Goal: Browse casually: Explore the website without a specific task or goal

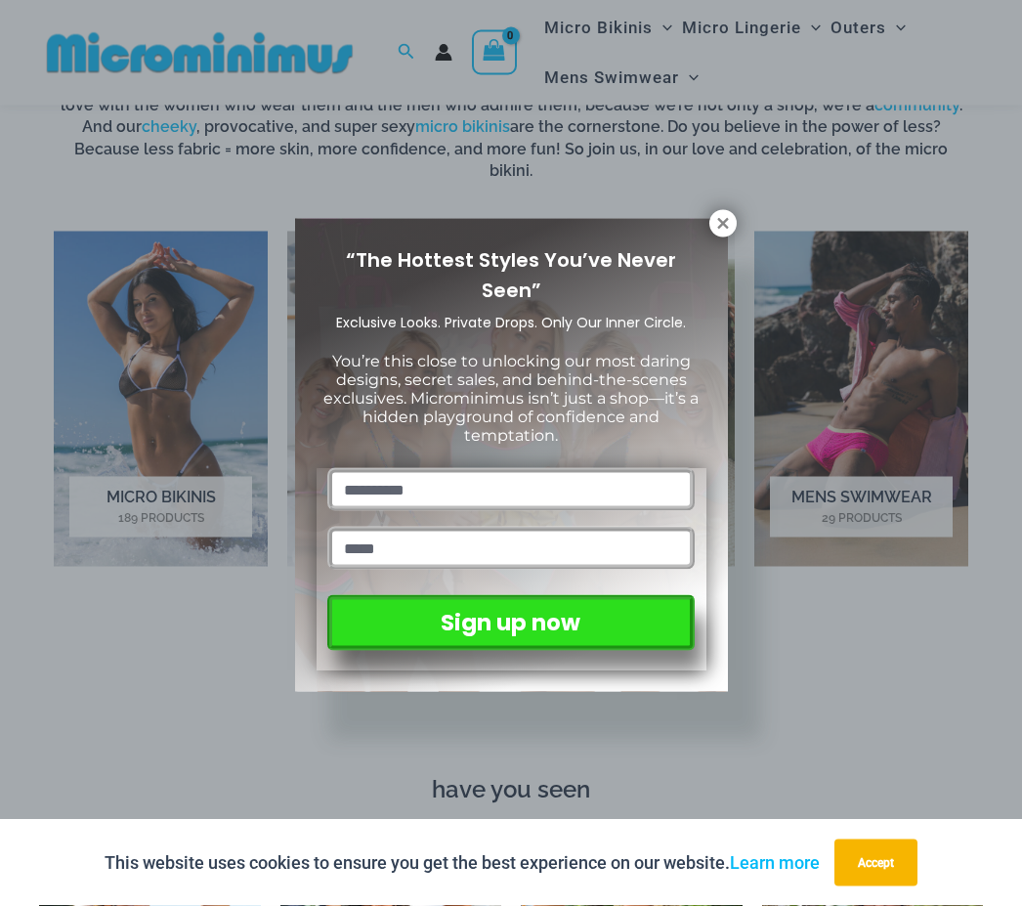
scroll to position [1160, 0]
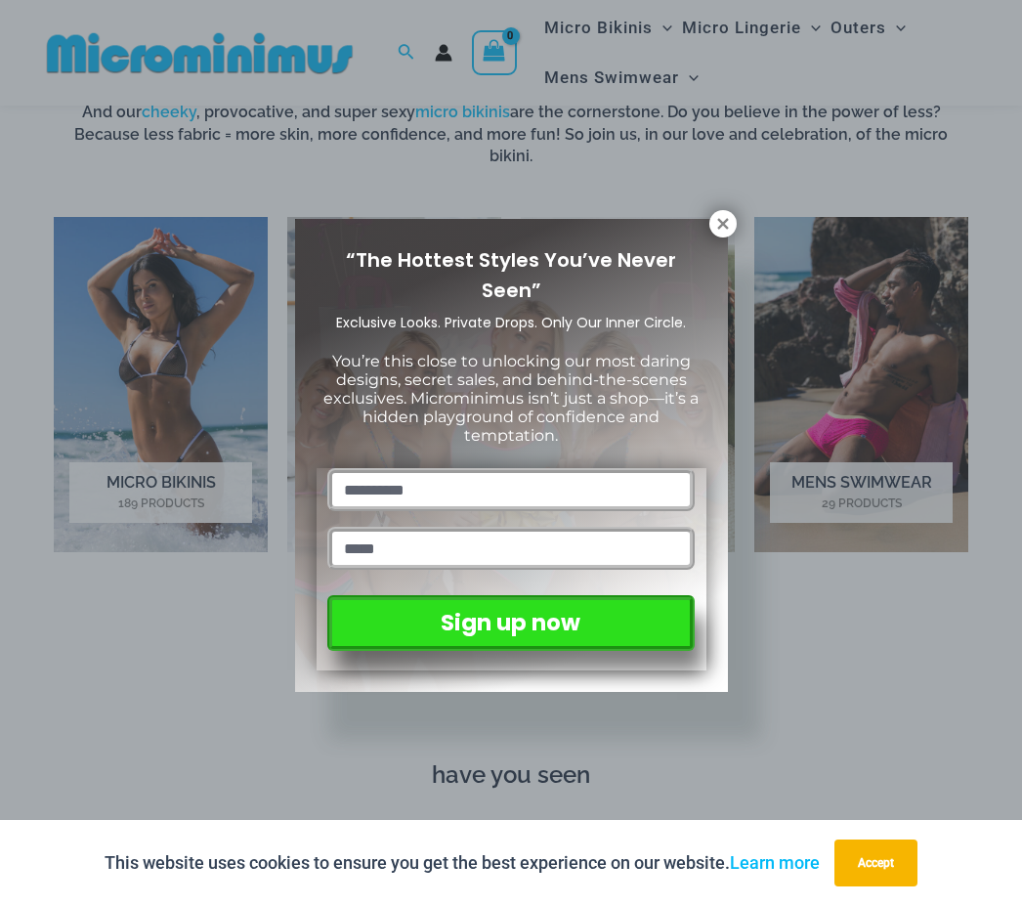
click at [719, 210] on button at bounding box center [723, 223] width 27 height 27
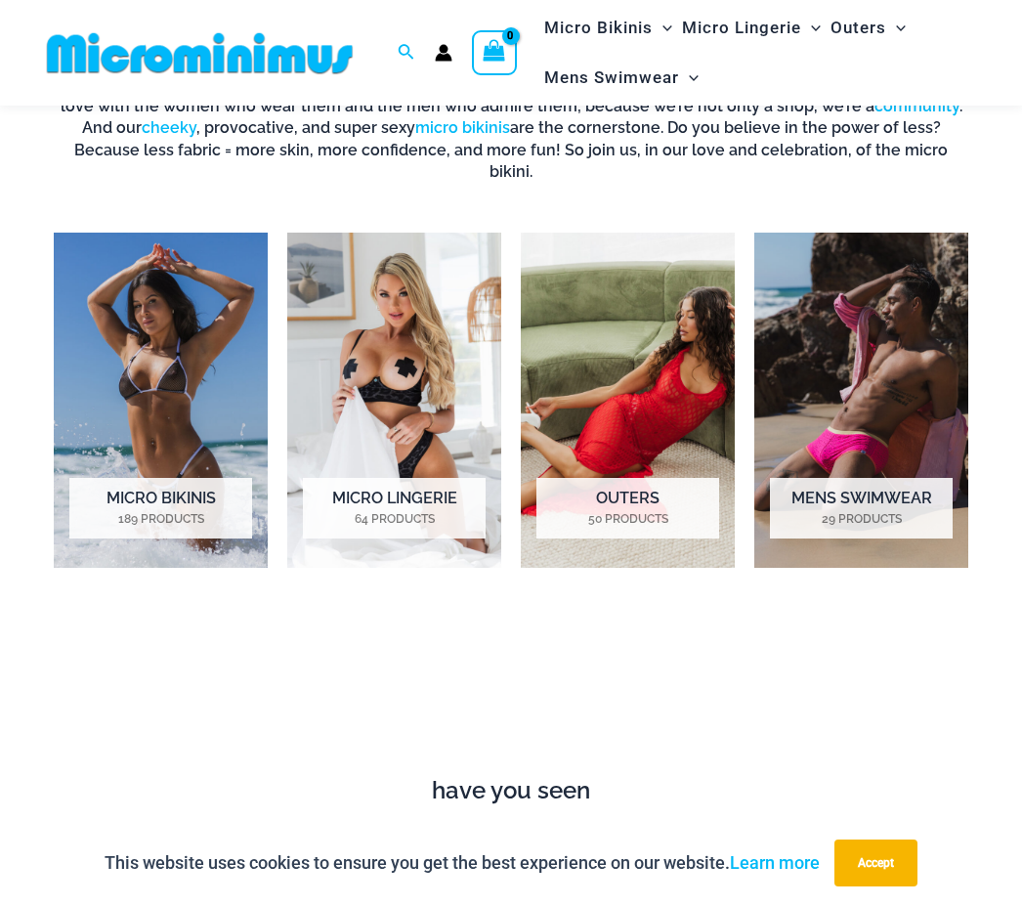
scroll to position [1142, 0]
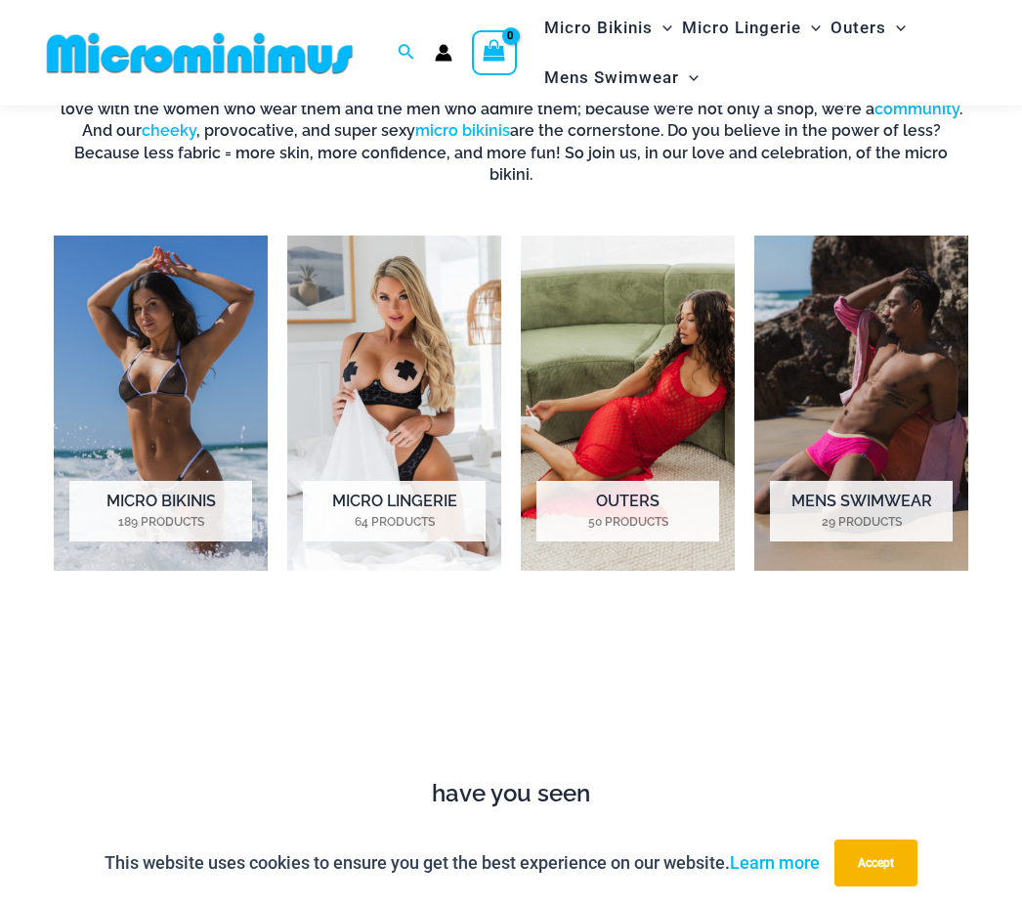
click at [877, 481] on h2 "Mens Swimwear 29 Products" at bounding box center [861, 511] width 183 height 61
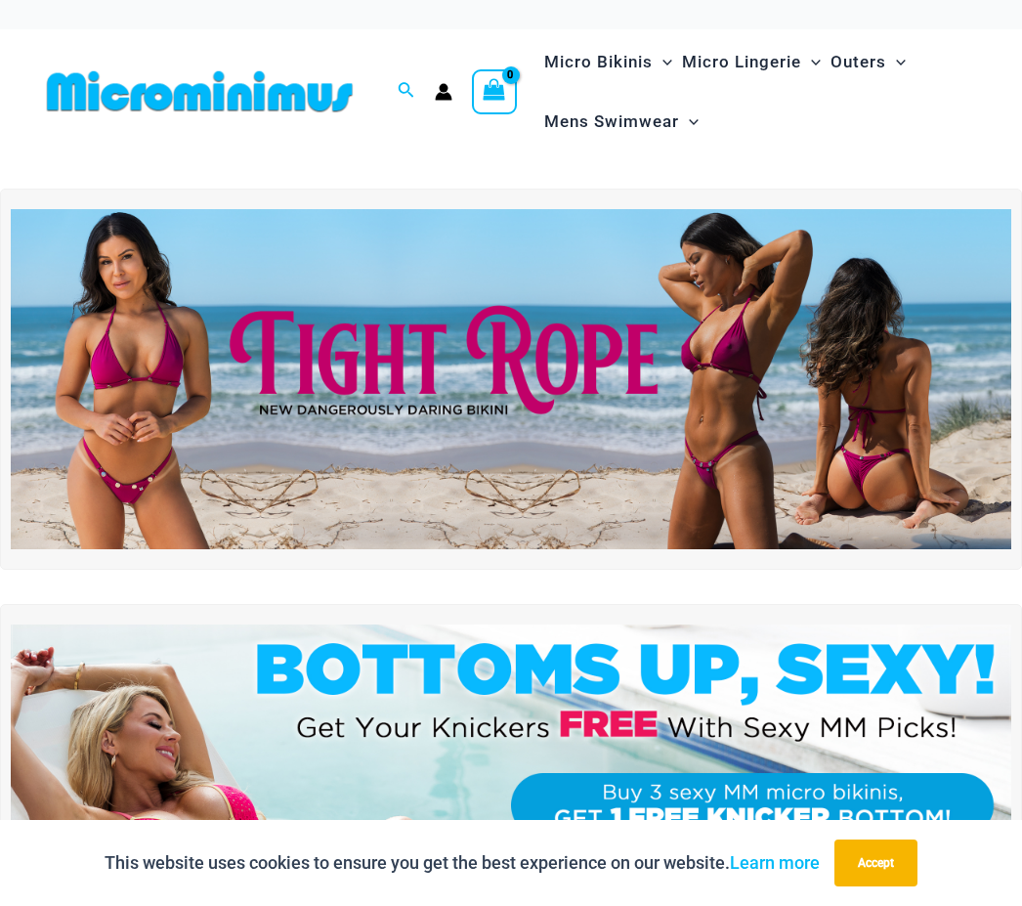
scroll to position [1194, 0]
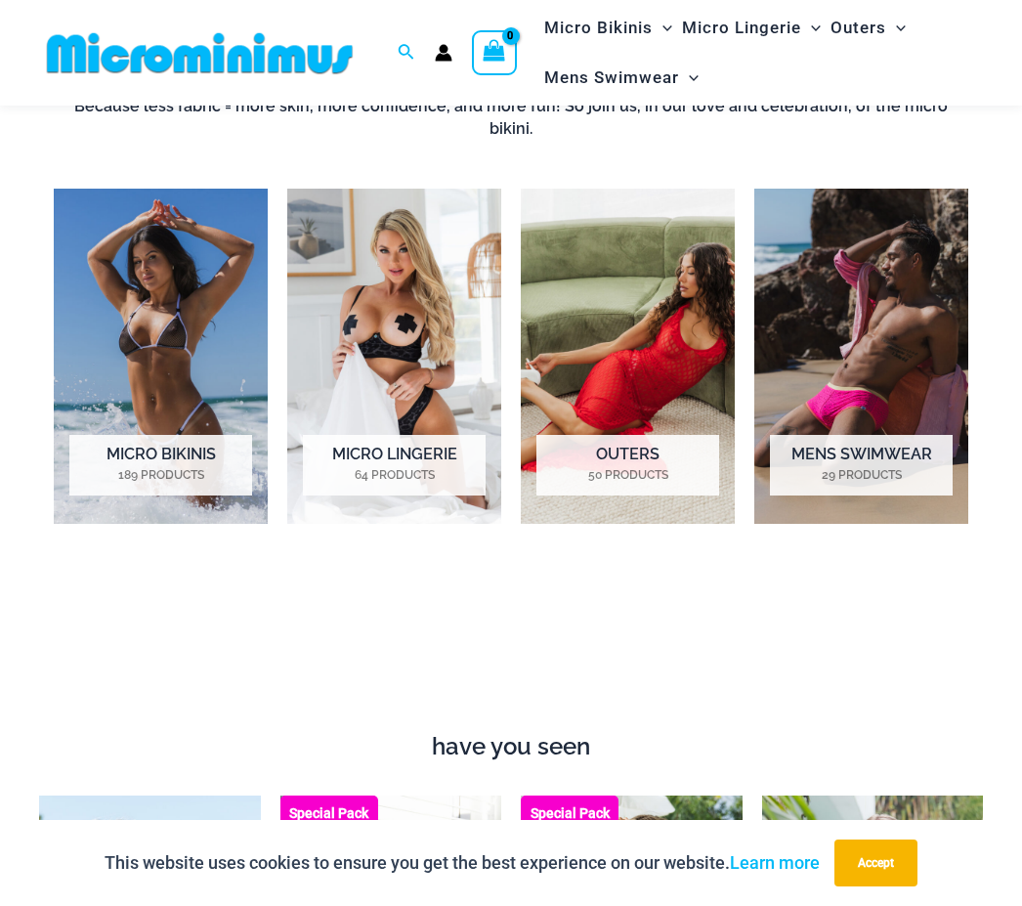
click at [174, 336] on img "Visit product category Micro Bikinis" at bounding box center [161, 356] width 214 height 335
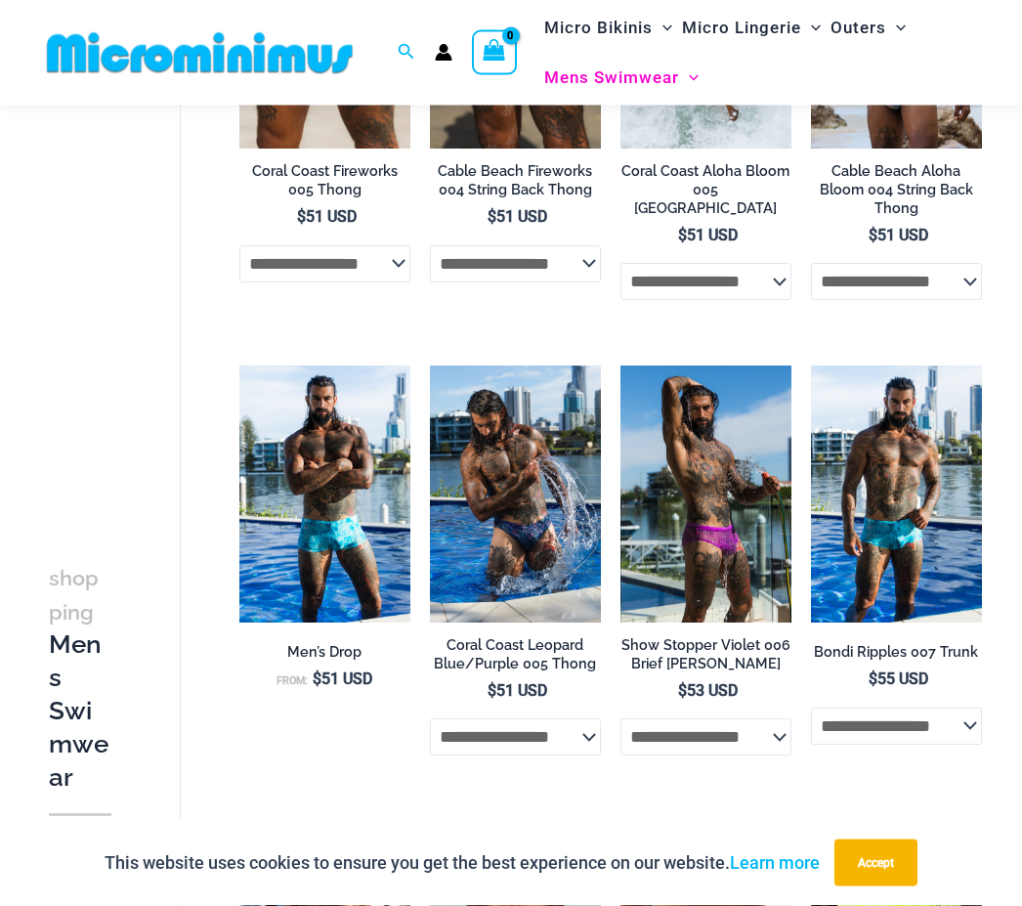
scroll to position [1932, 0]
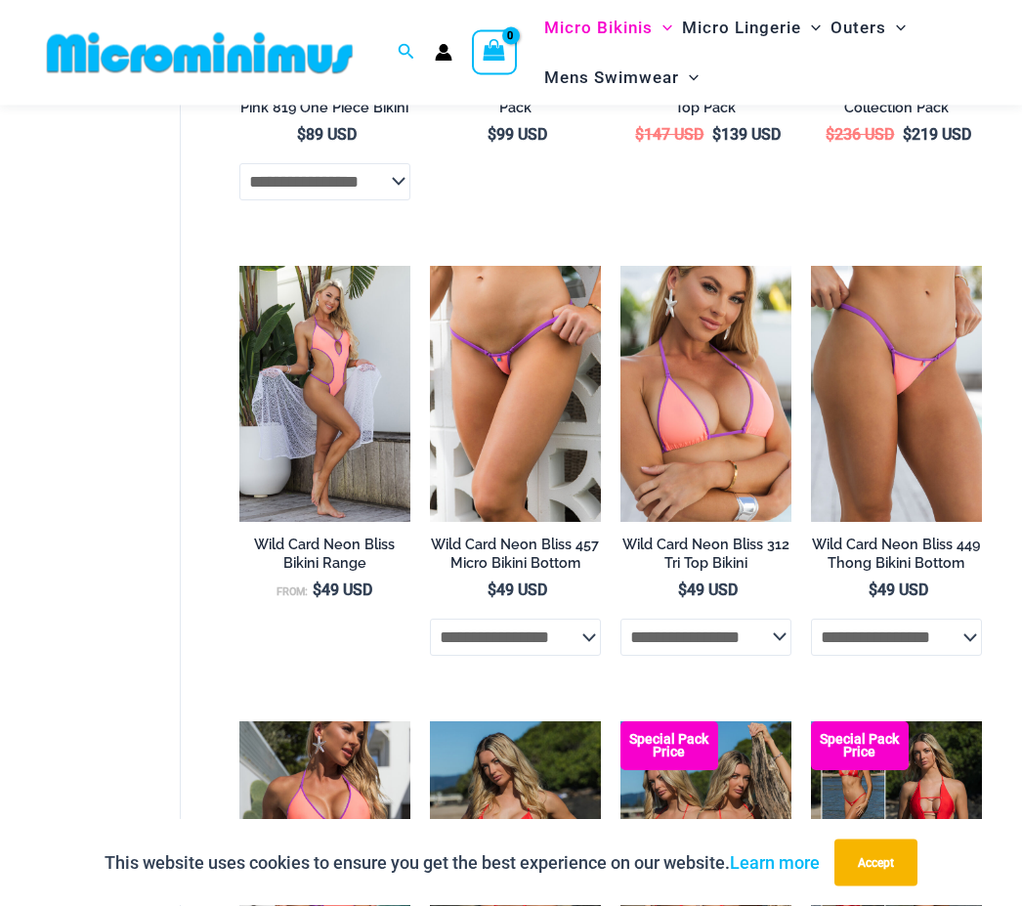
scroll to position [3412, 0]
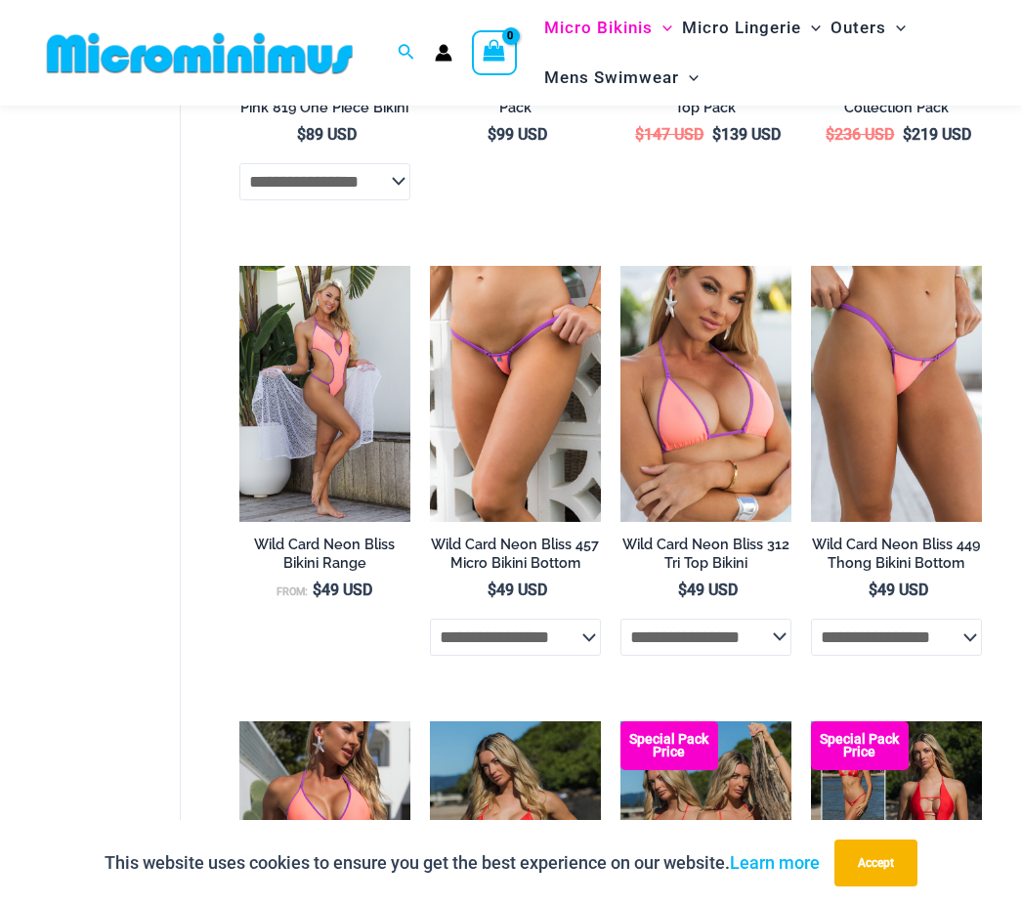
click at [430, 266] on img at bounding box center [430, 266] width 0 height 0
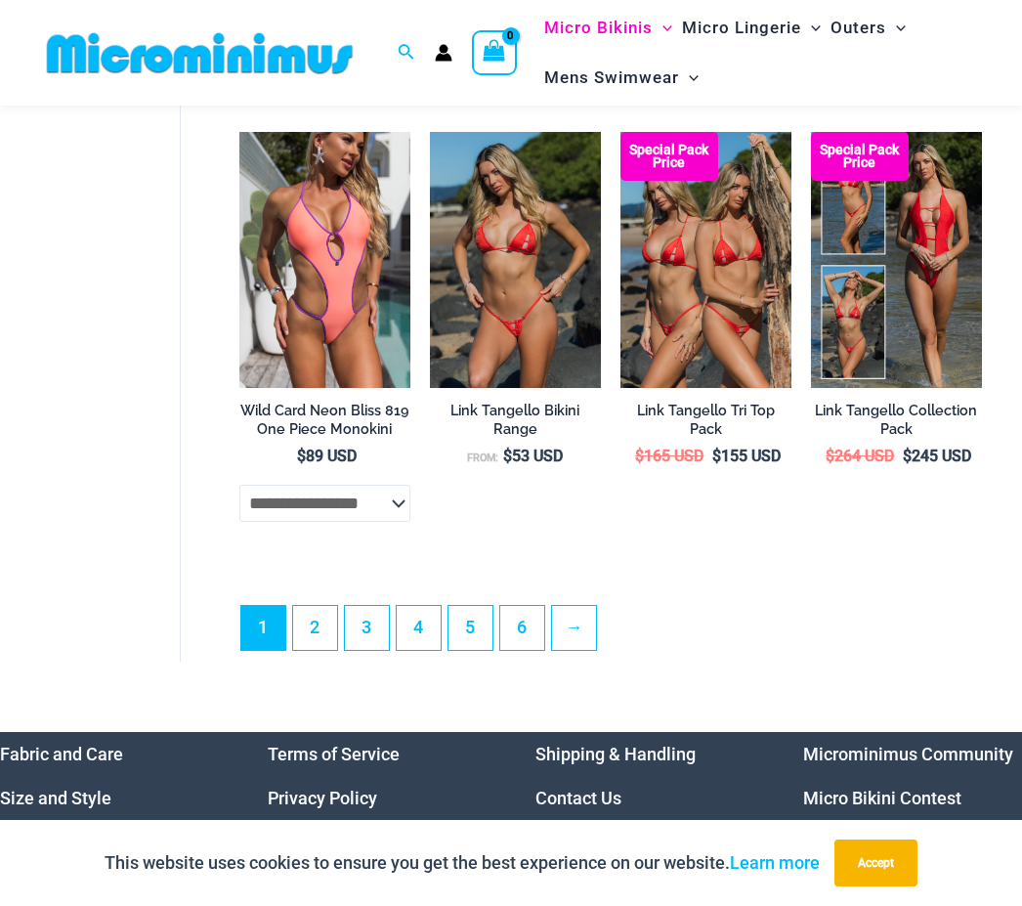
scroll to position [4006, 0]
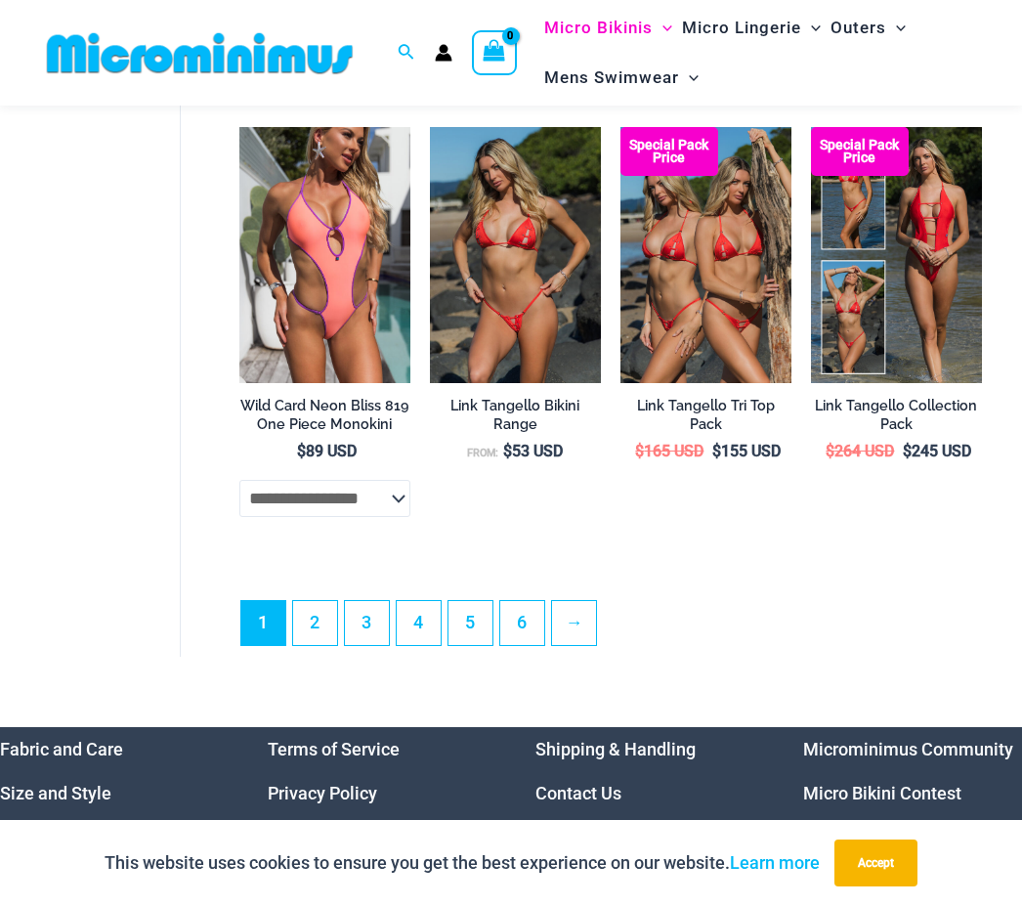
click at [317, 619] on link "2" at bounding box center [315, 623] width 44 height 44
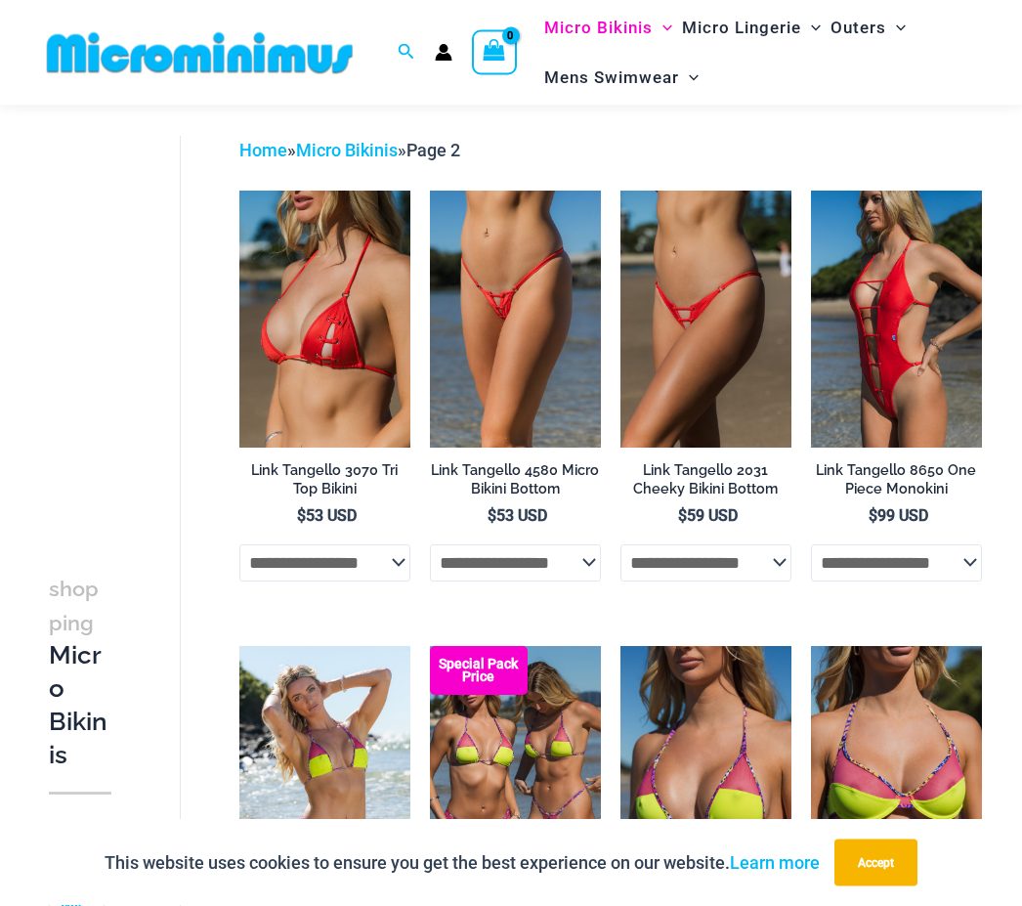
scroll to position [69, 0]
click at [430, 191] on img at bounding box center [430, 191] width 0 height 0
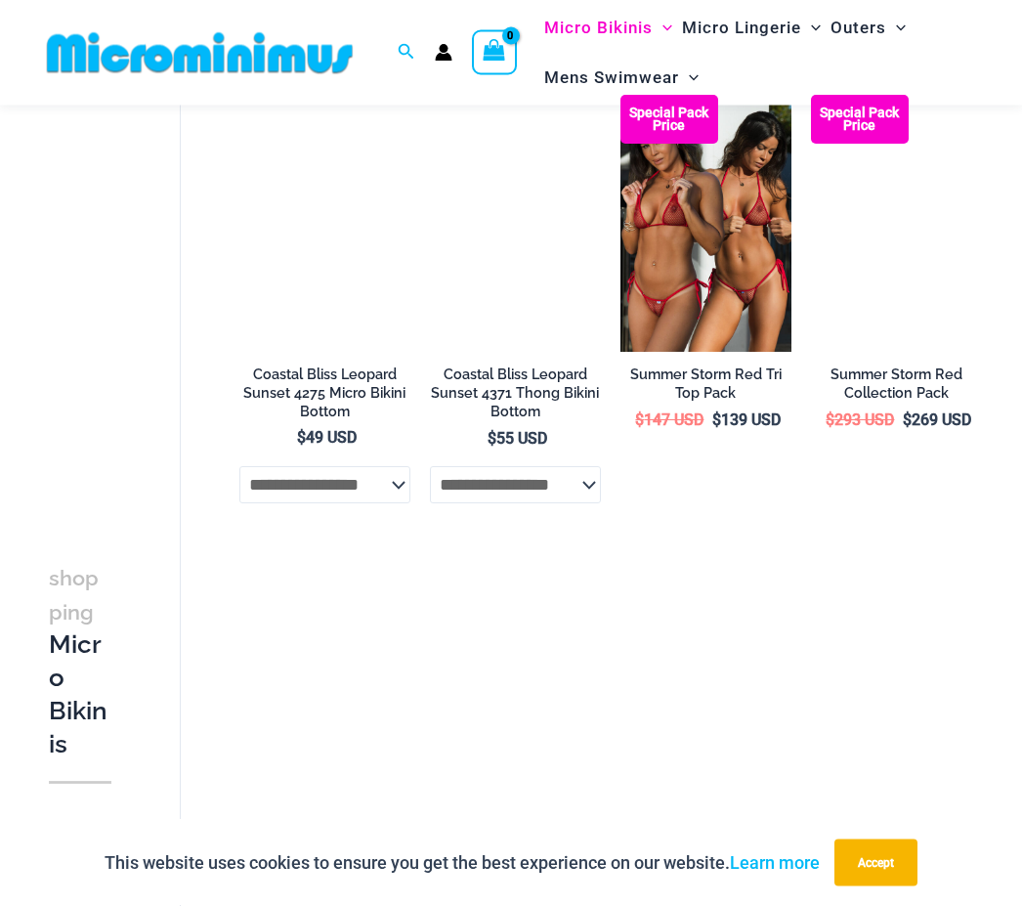
scroll to position [1095, 0]
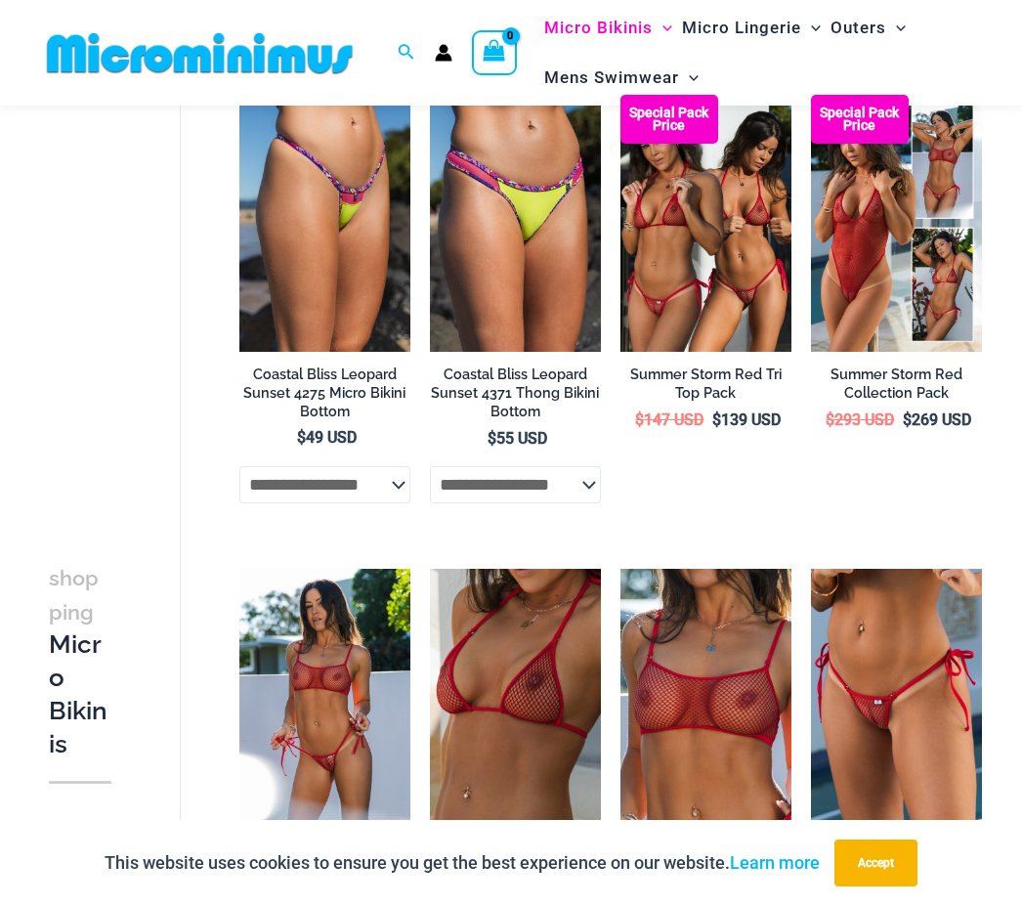
click at [621, 95] on img at bounding box center [621, 95] width 0 height 0
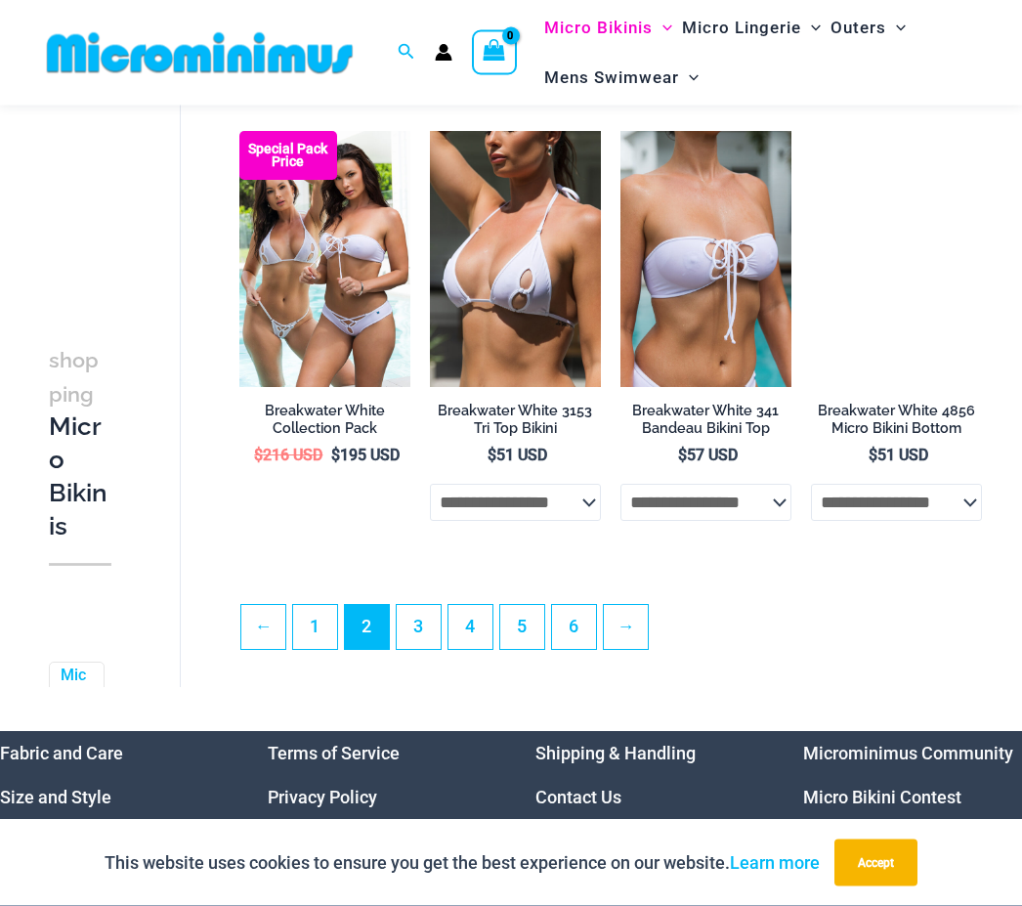
scroll to position [3391, 0]
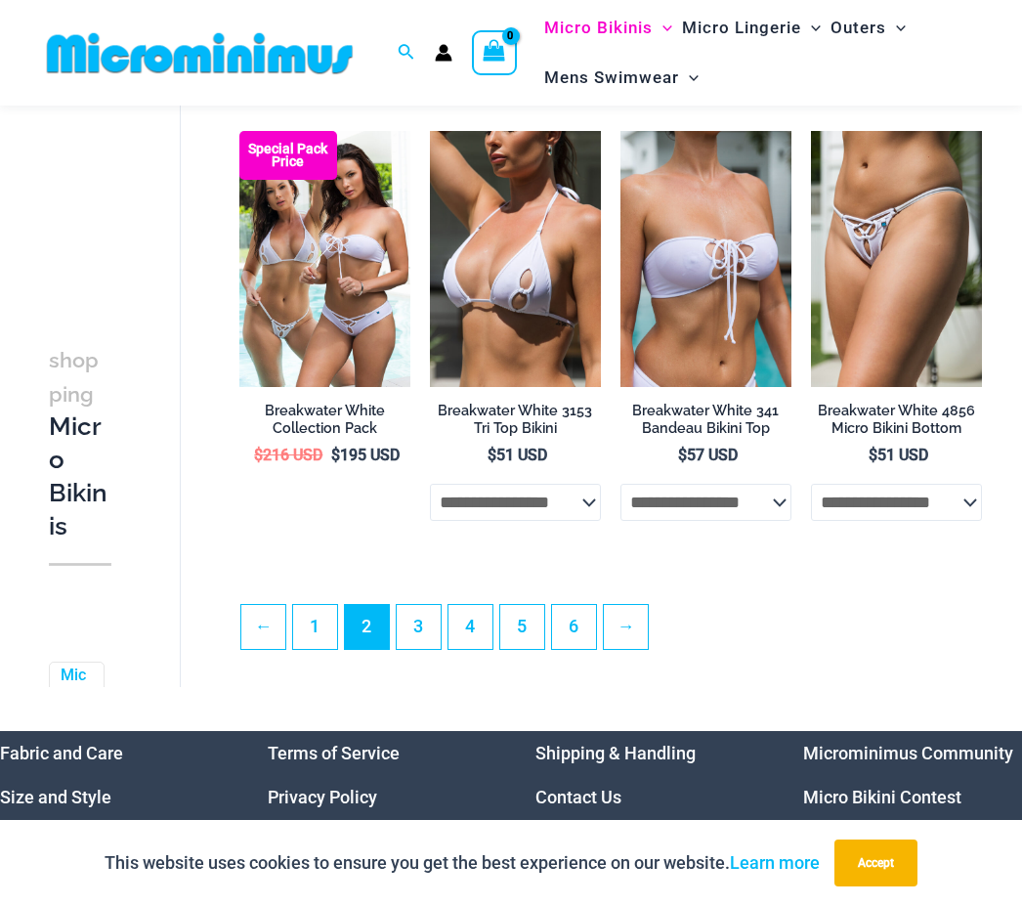
click at [423, 642] on link "3" at bounding box center [419, 627] width 44 height 44
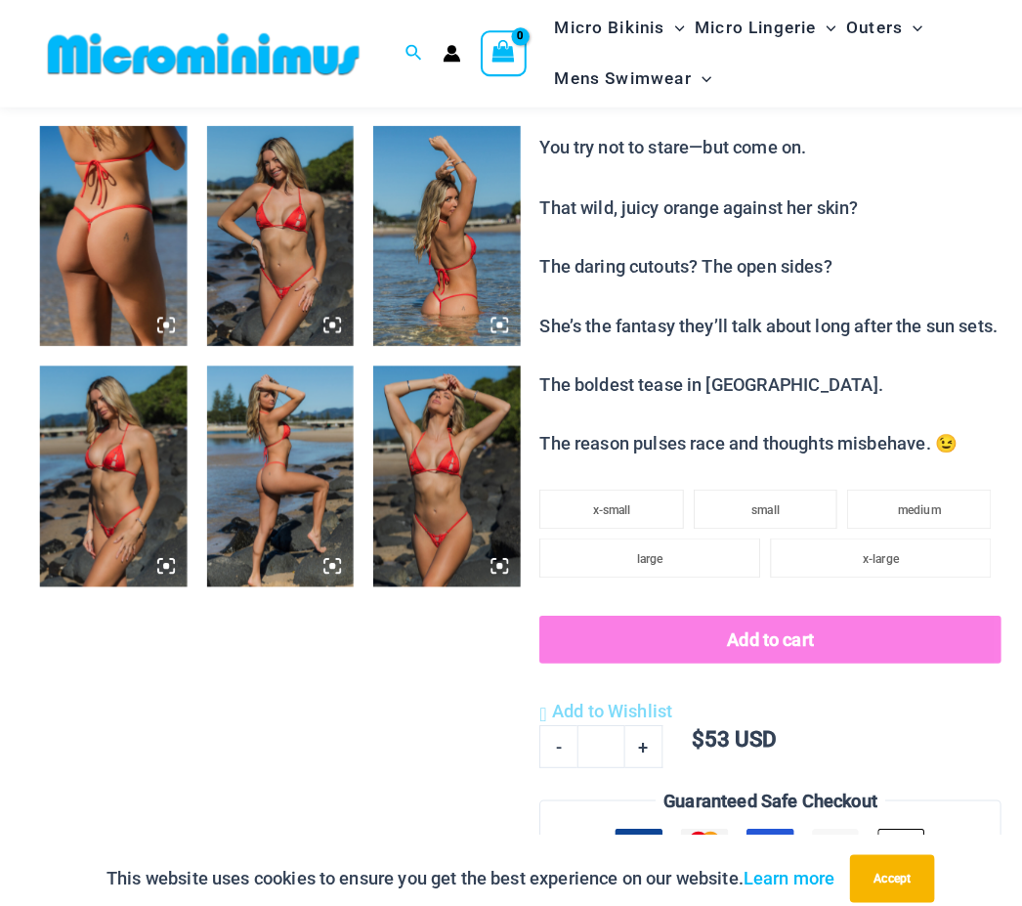
scroll to position [803, 0]
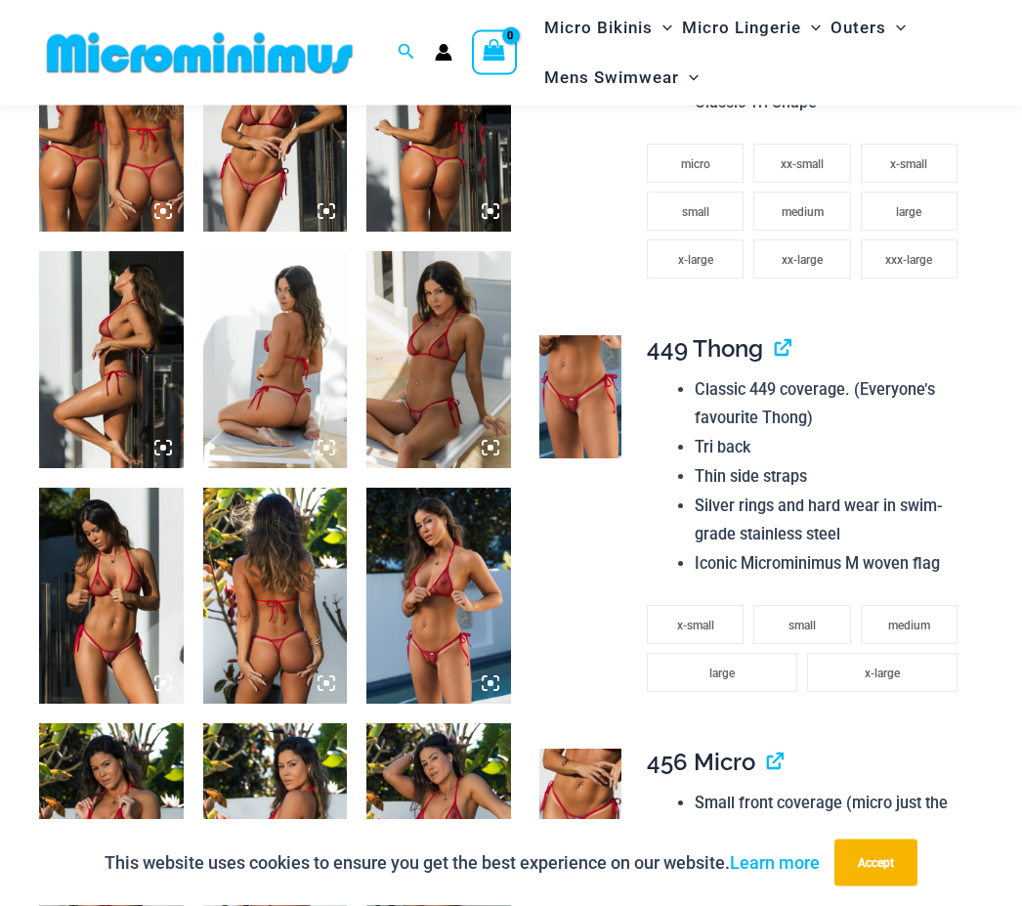
scroll to position [882, 0]
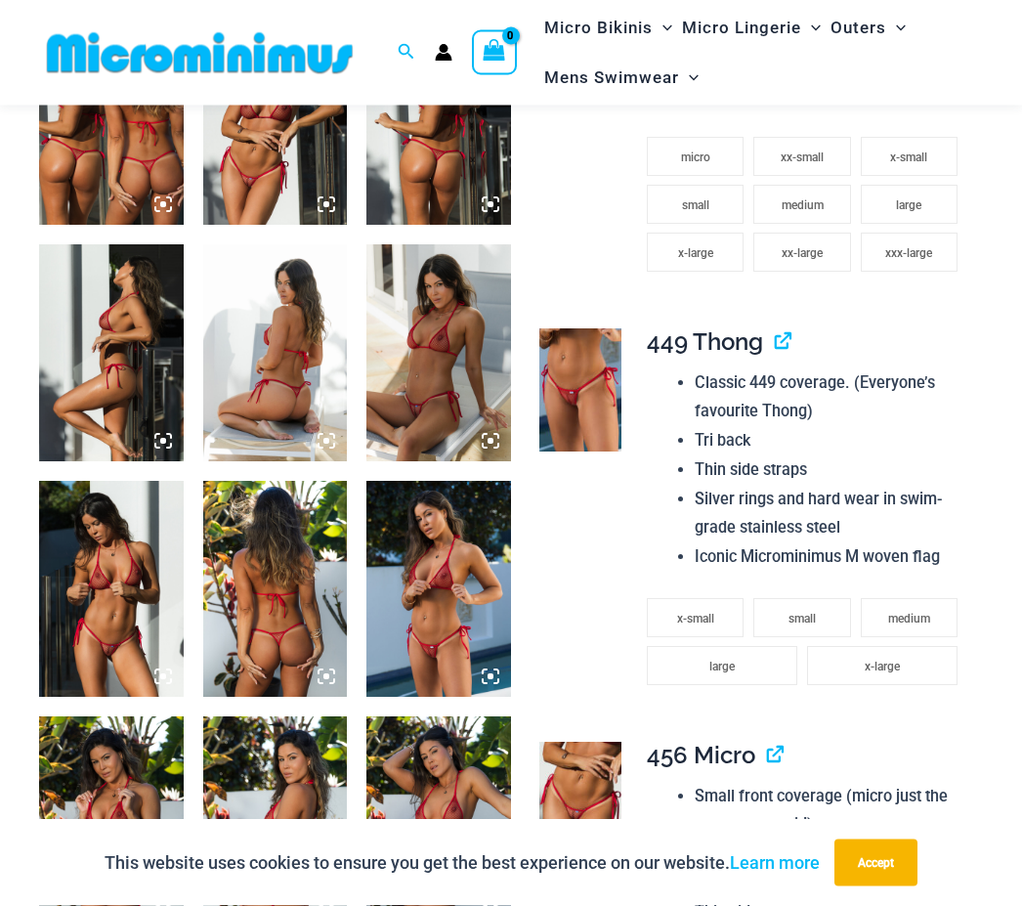
click at [131, 604] on img at bounding box center [111, 590] width 145 height 216
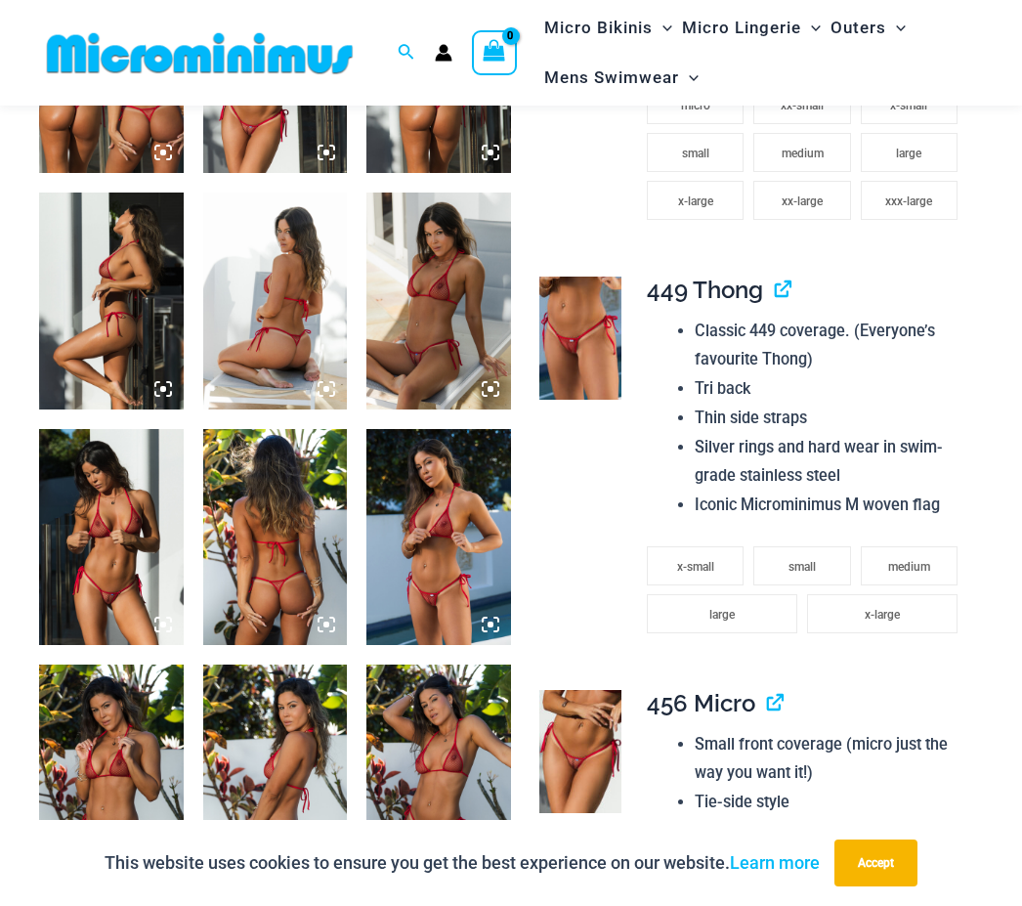
scroll to position [935, 0]
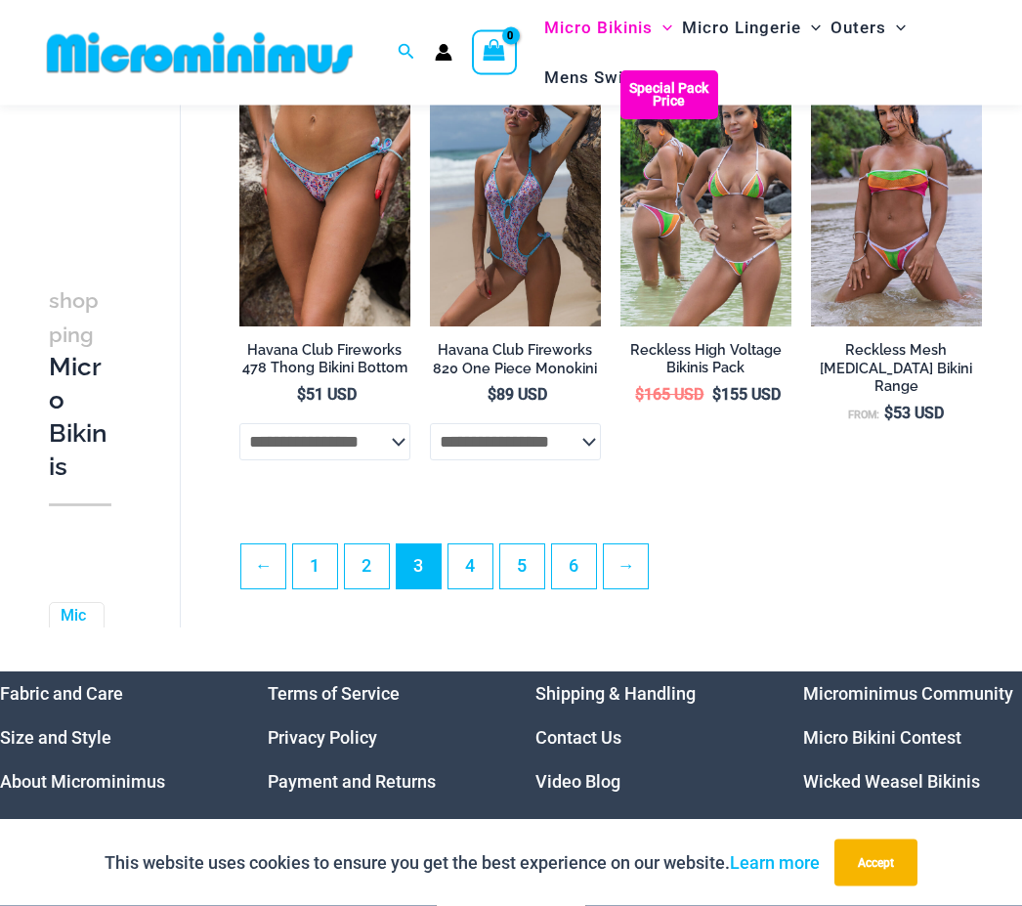
scroll to position [3433, 0]
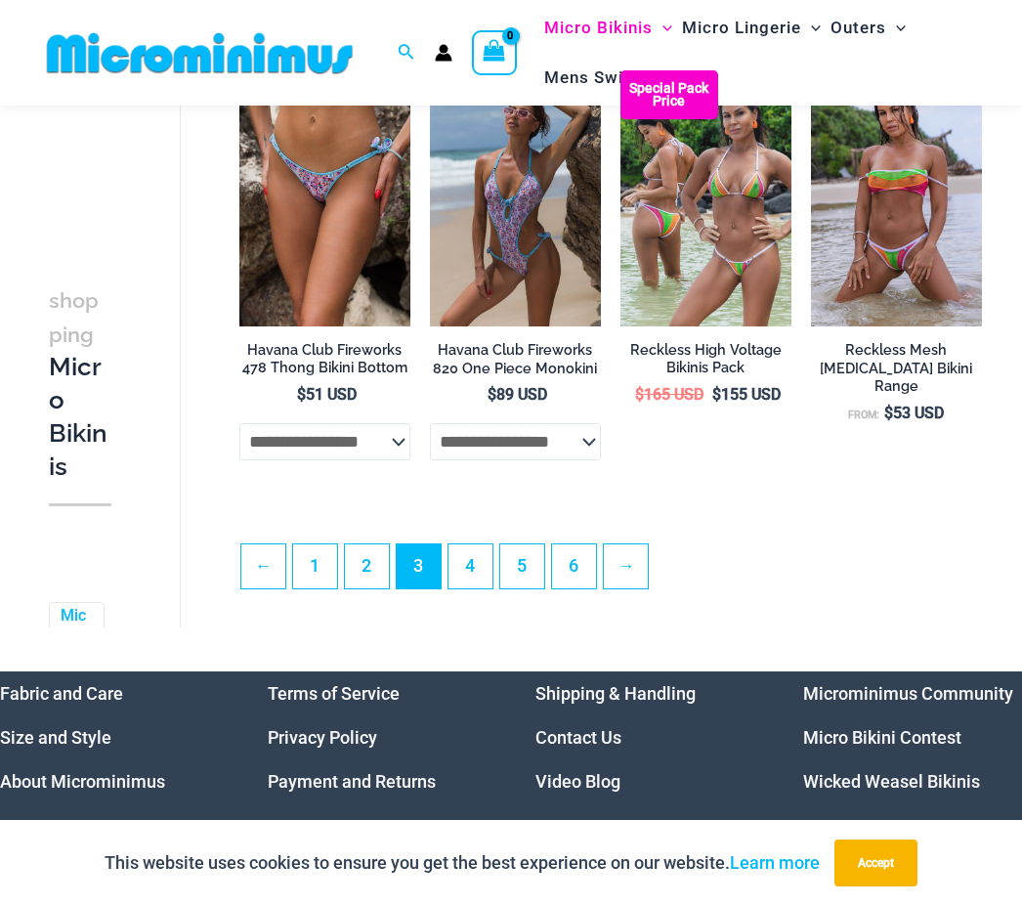
click at [482, 577] on link "4" at bounding box center [471, 566] width 44 height 44
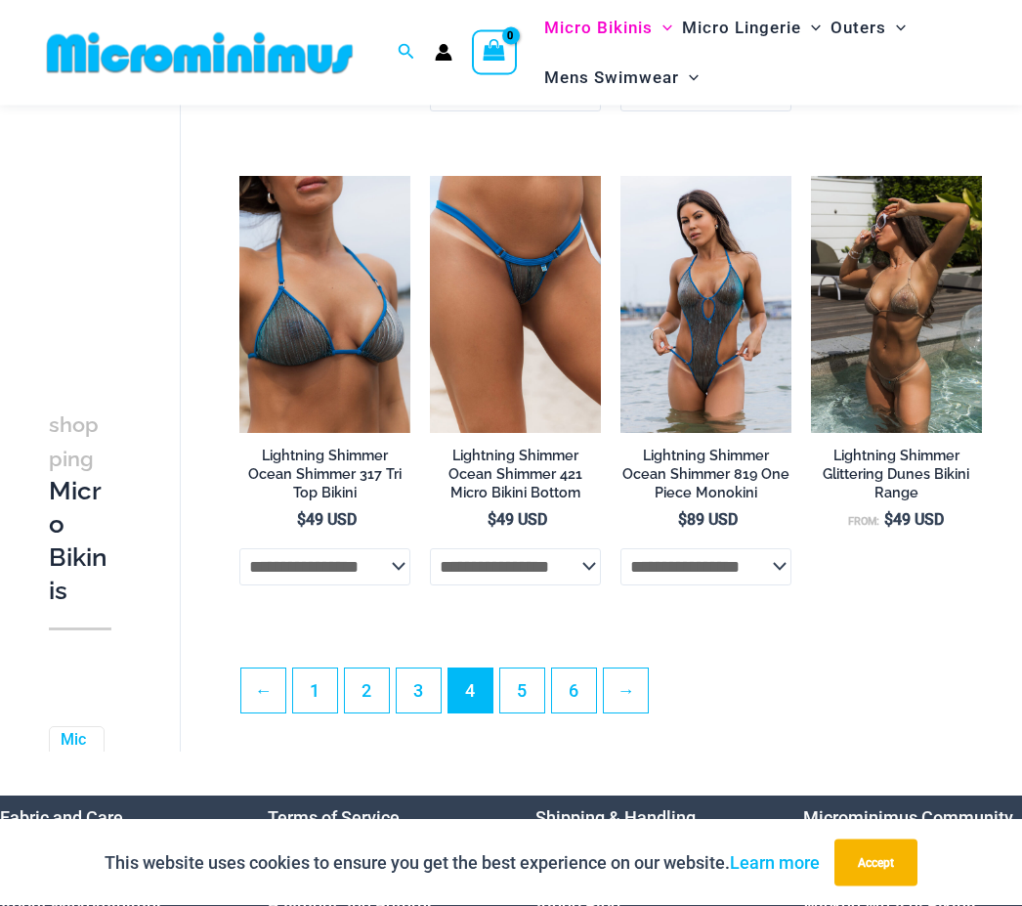
scroll to position [3291, 0]
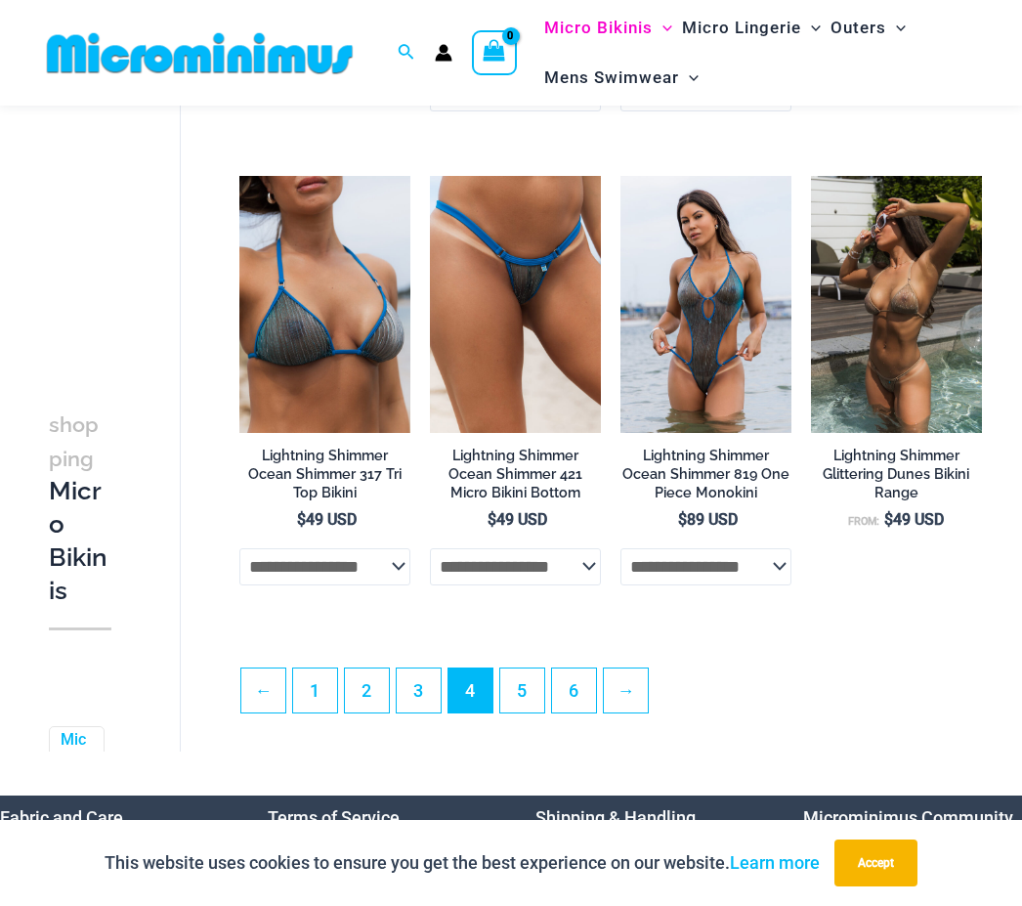
click at [530, 711] on link "5" at bounding box center [522, 690] width 44 height 44
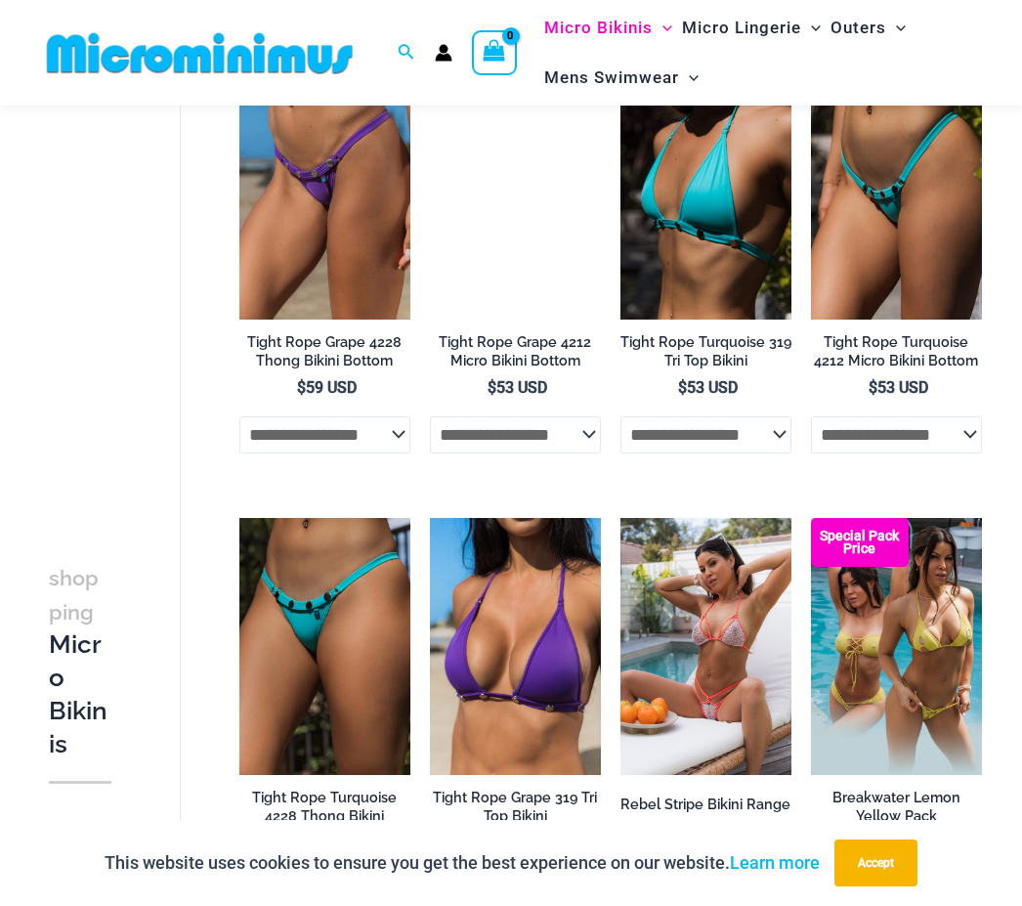
scroll to position [1078, 0]
